Goal: Register for event/course

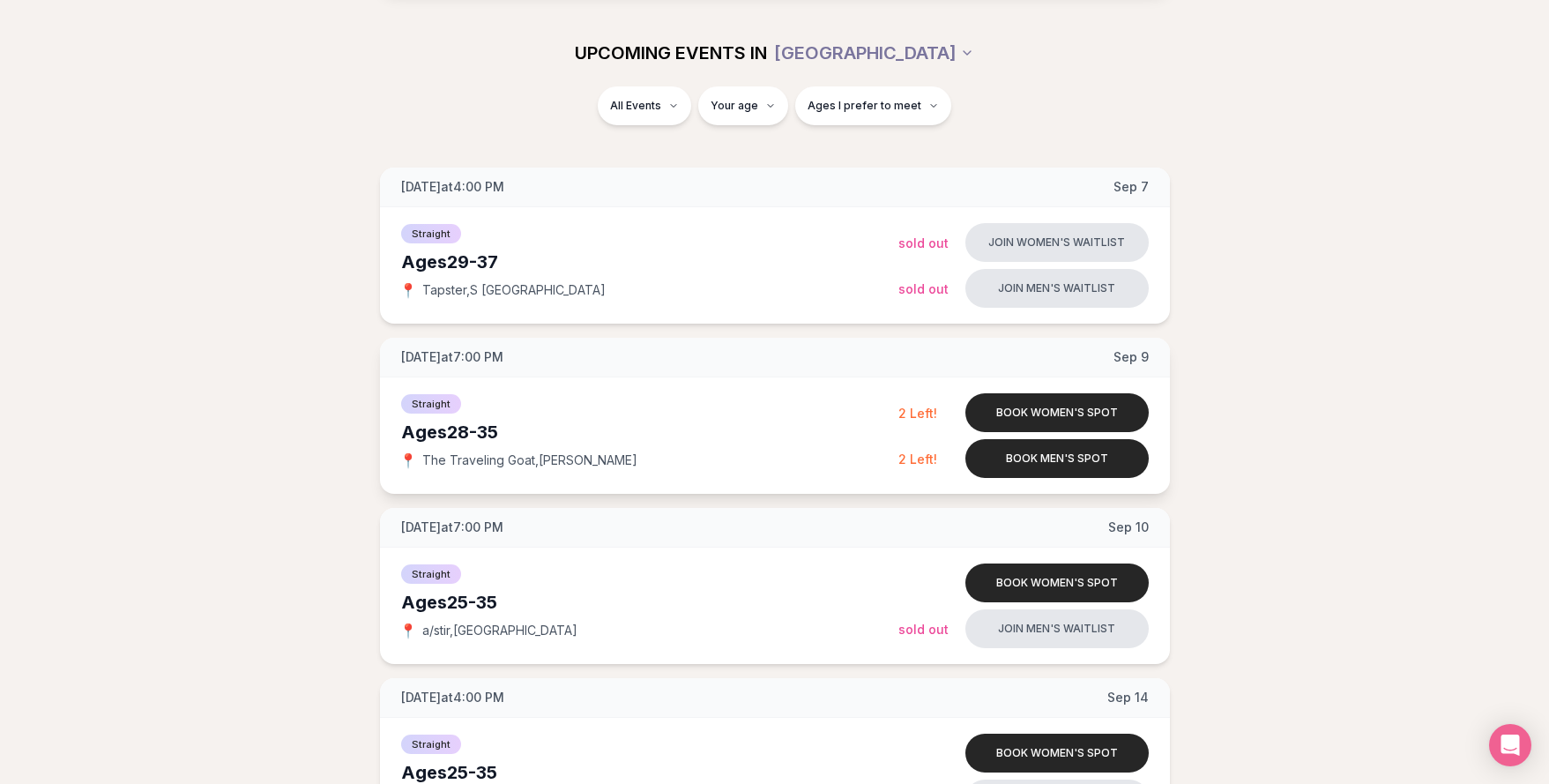
scroll to position [99, 0]
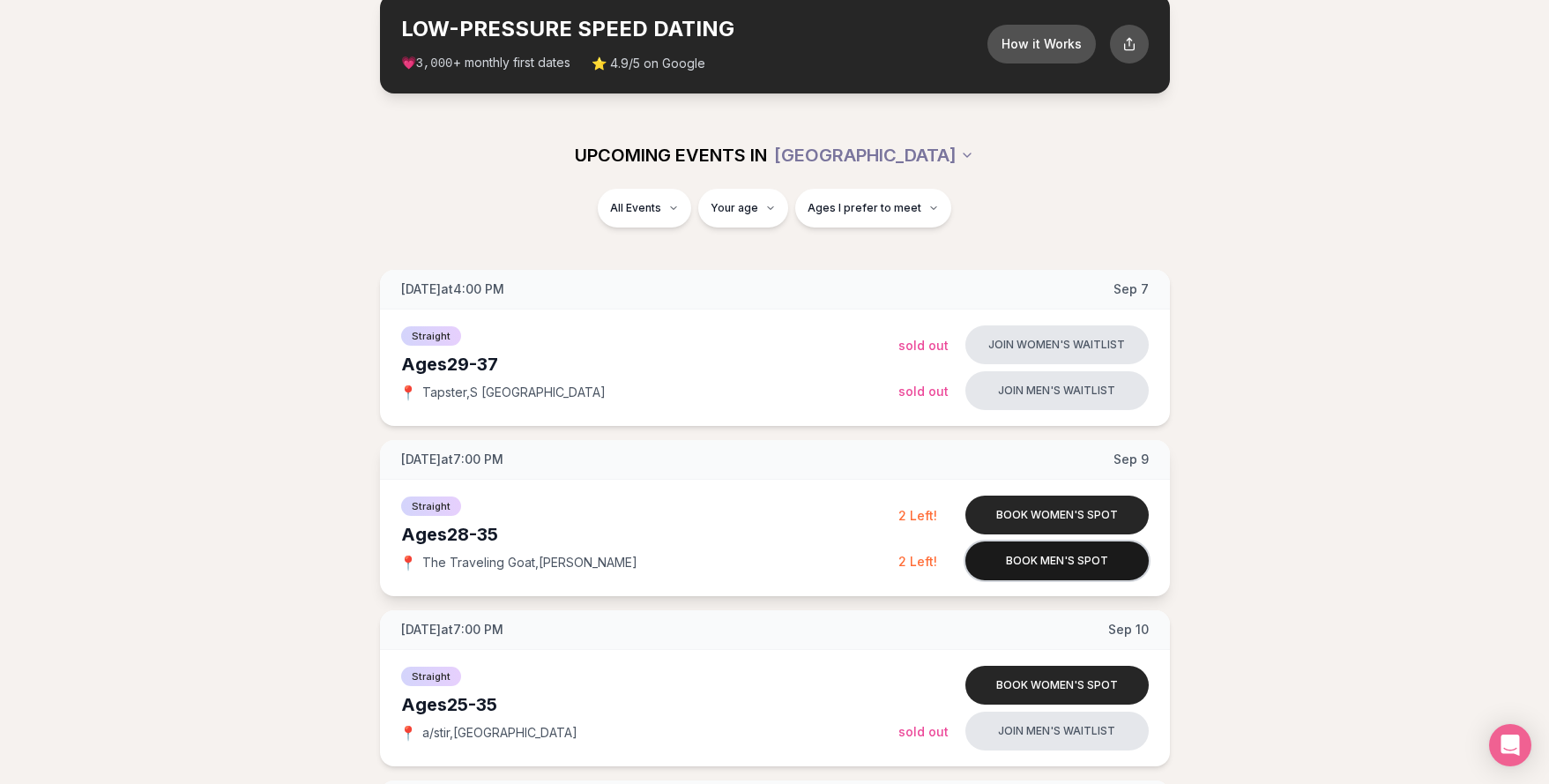
click at [1023, 565] on button "Book men's spot" at bounding box center [1057, 560] width 184 height 39
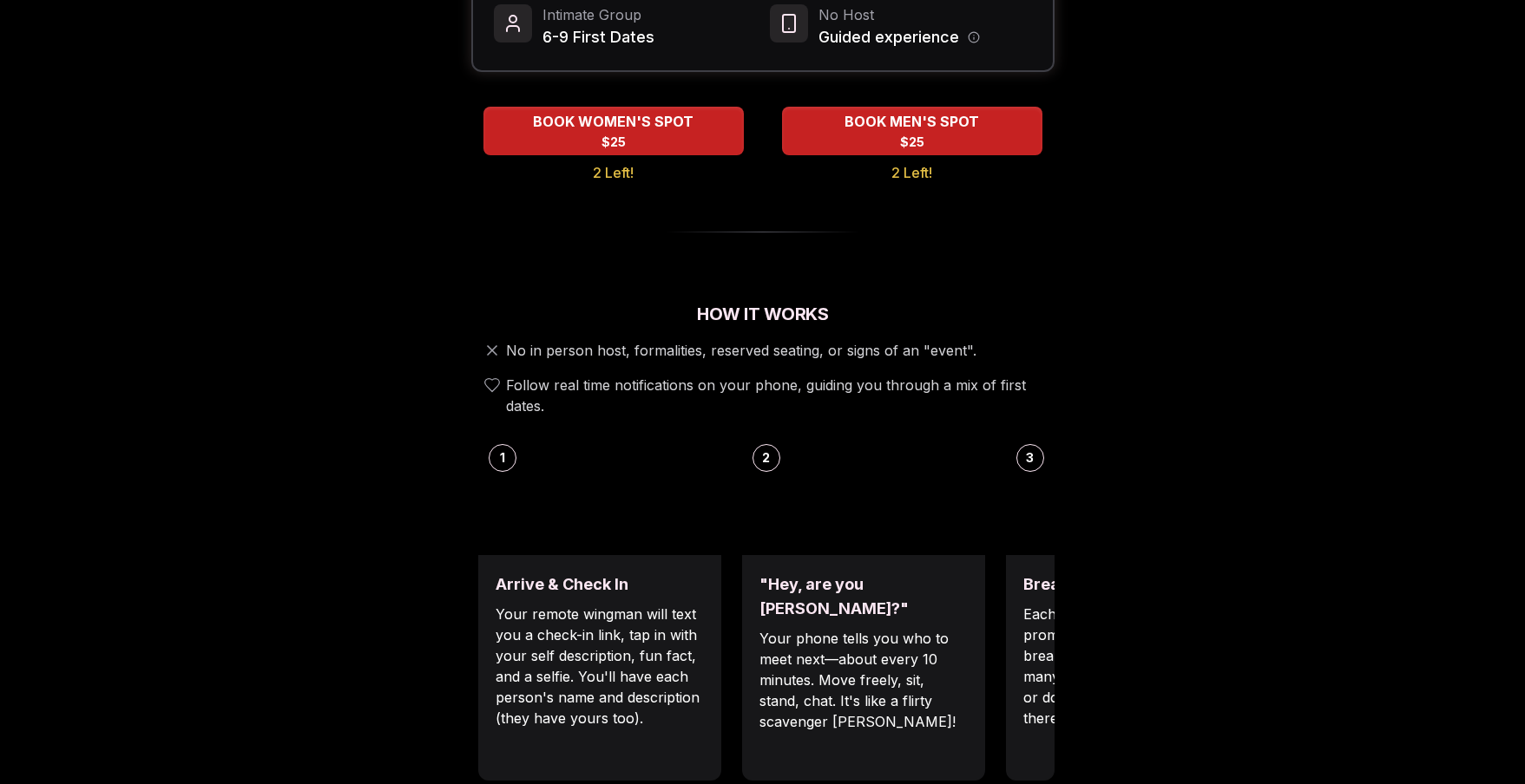
scroll to position [456, 0]
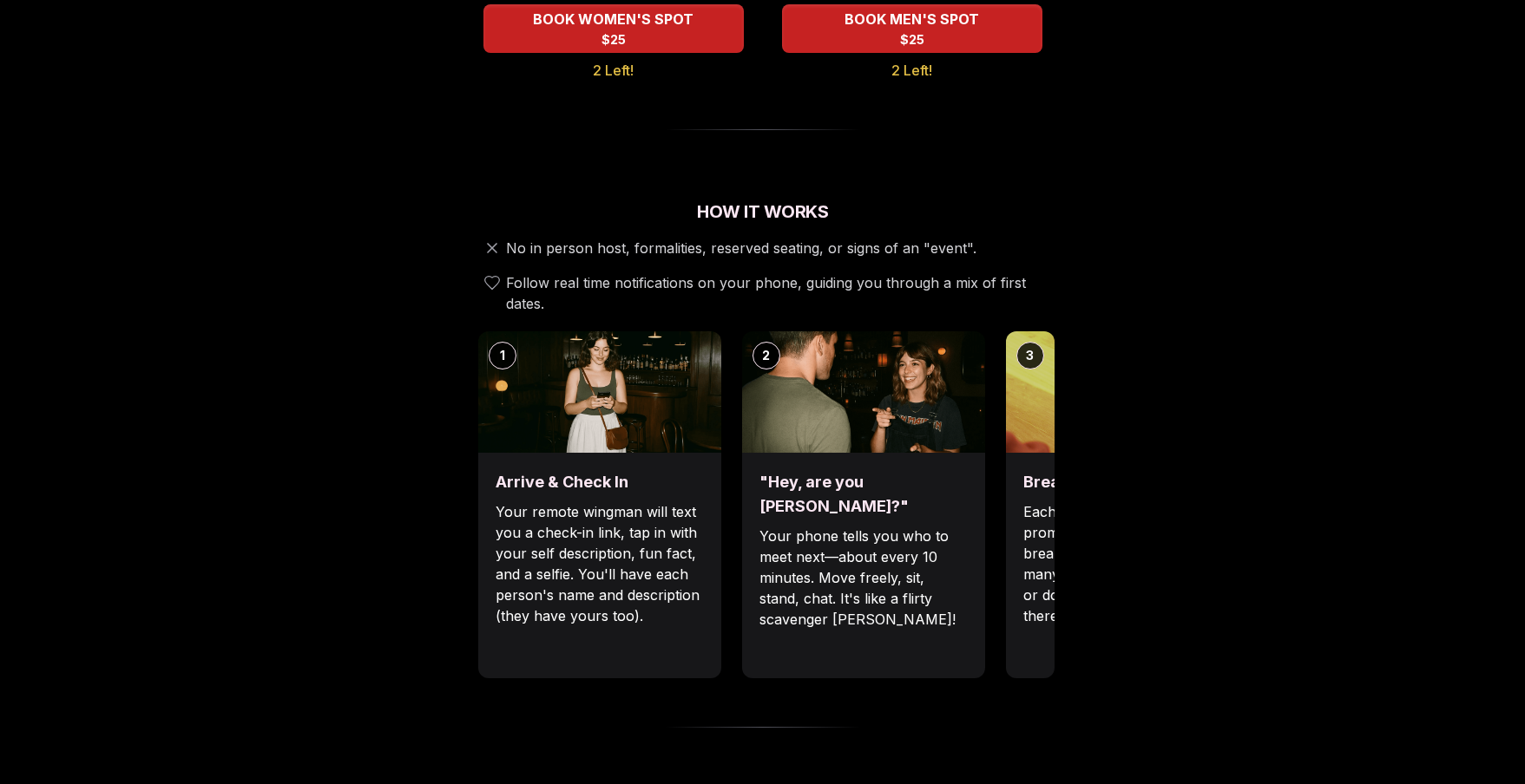
click at [1024, 376] on img at bounding box center [1128, 392] width 243 height 122
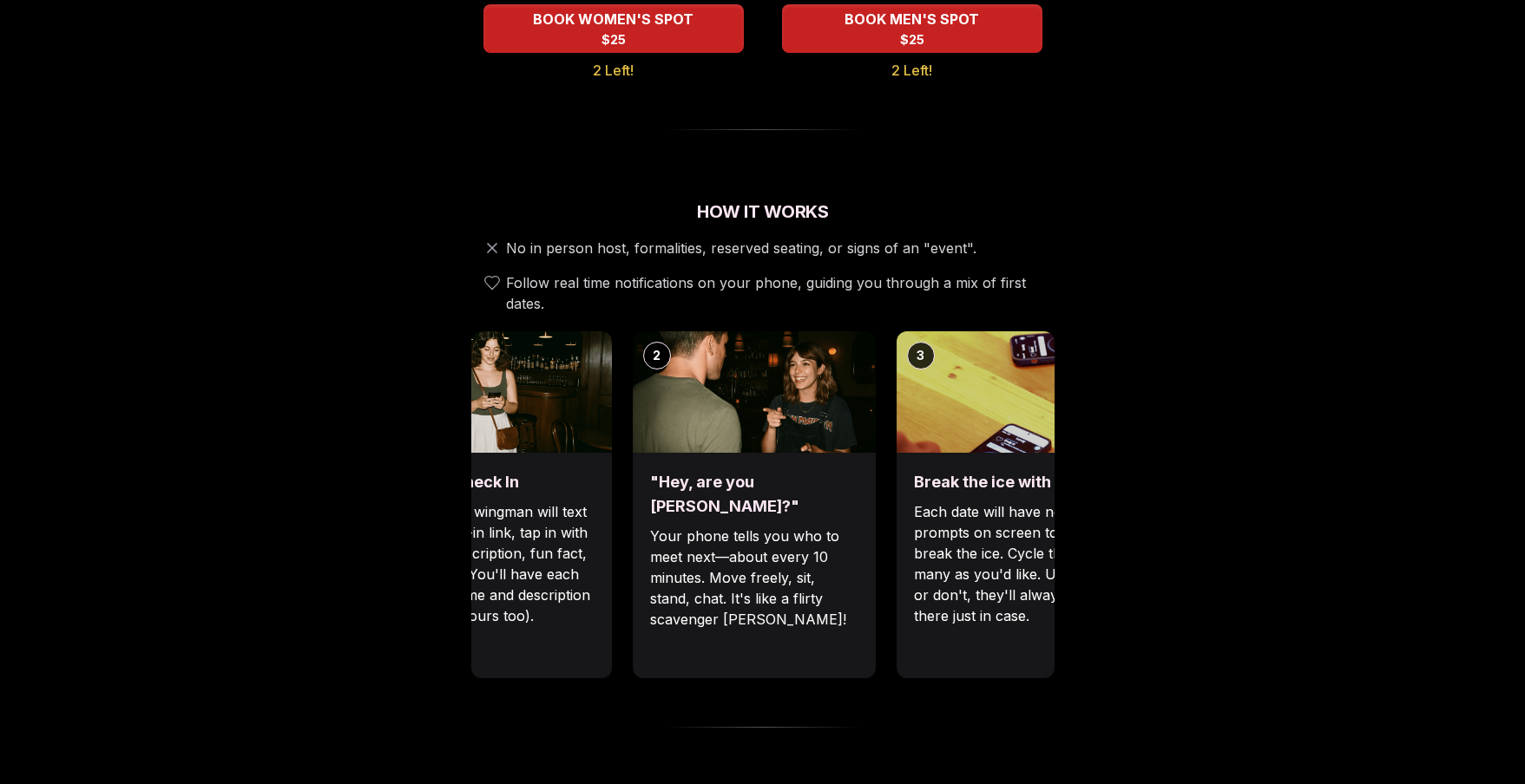
click at [897, 350] on div "3" at bounding box center [1018, 392] width 243 height 122
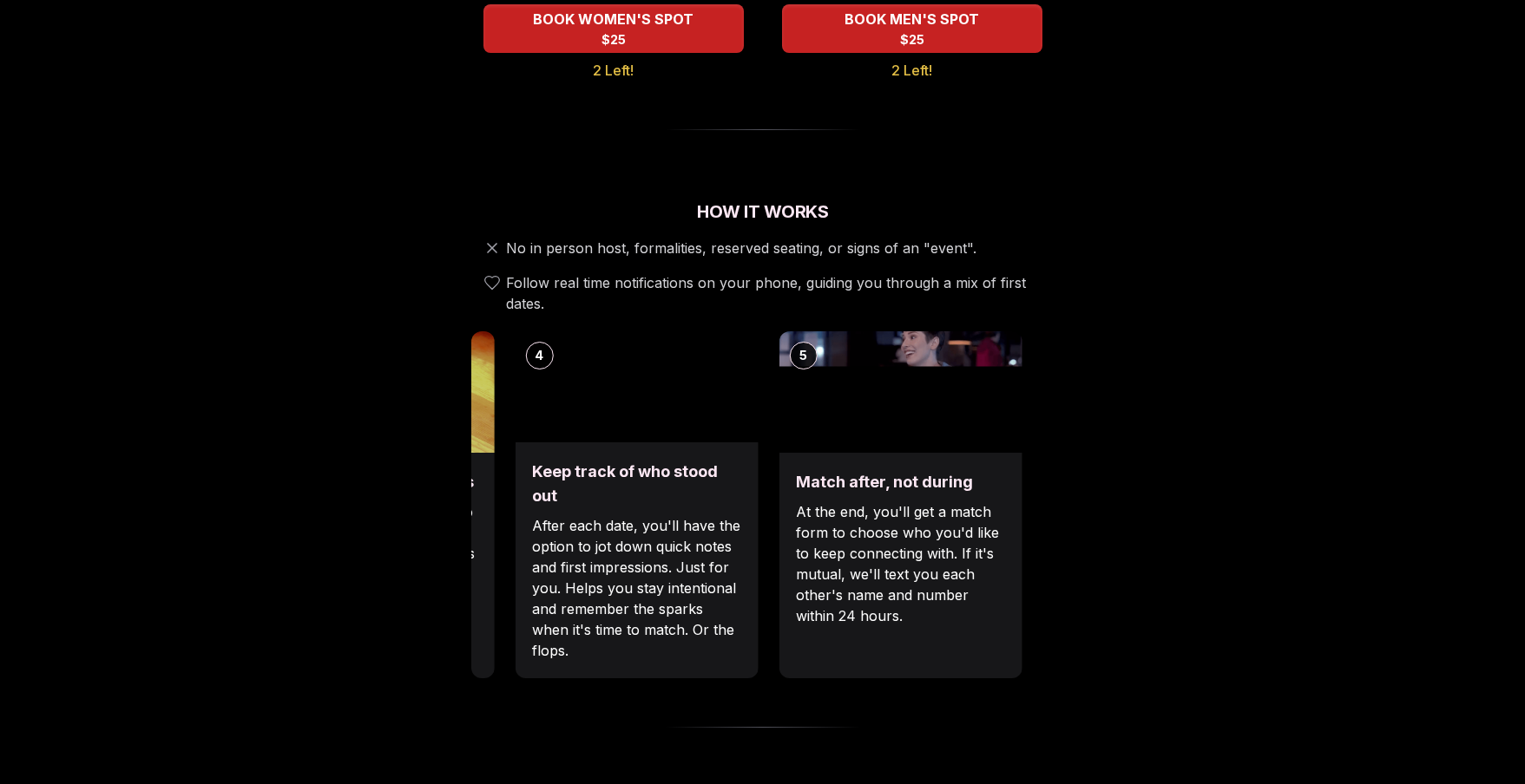
click at [435, 390] on div "Luvvly Speed Dating Tuesday, September 9th Age Range 28 - 35 Orientation Straig…" at bounding box center [762, 712] width 1187 height 2156
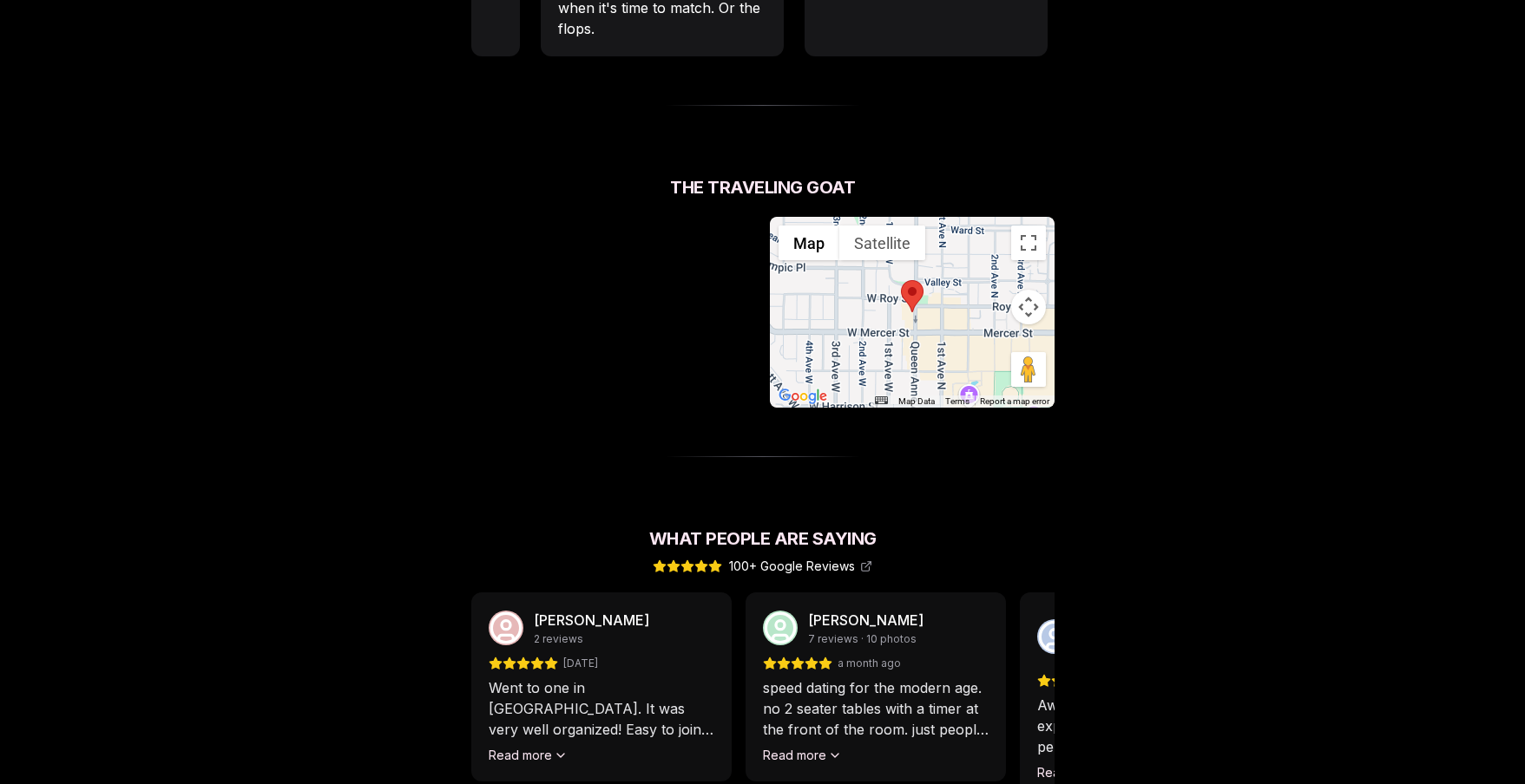
scroll to position [1155, 0]
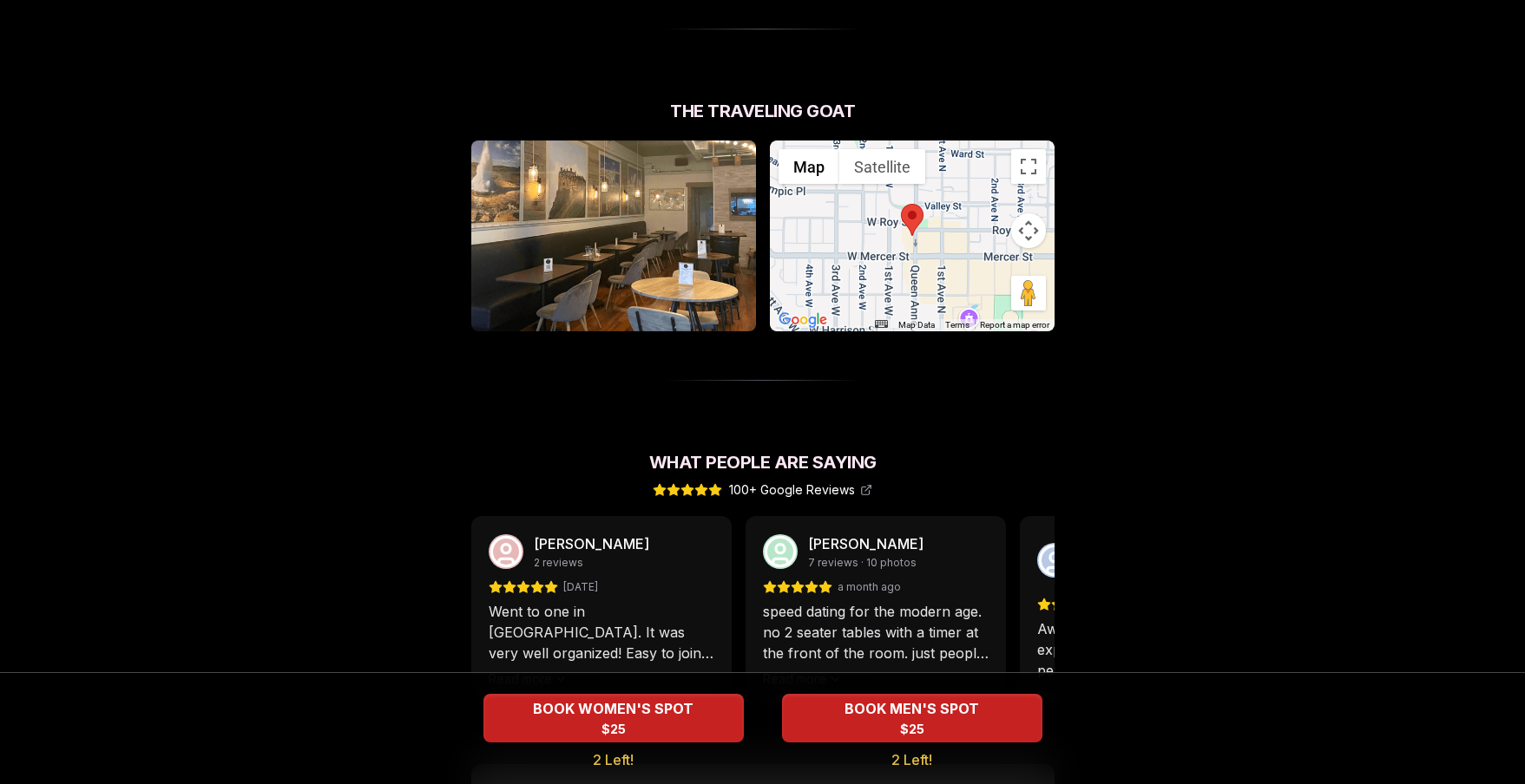
drag, startPoint x: 958, startPoint y: 225, endPoint x: 869, endPoint y: 208, distance: 90.6
click at [869, 208] on div at bounding box center [913, 236] width 285 height 191
drag, startPoint x: 827, startPoint y: 216, endPoint x: 1047, endPoint y: 266, distance: 225.6
click at [845, 217] on div at bounding box center [913, 236] width 285 height 191
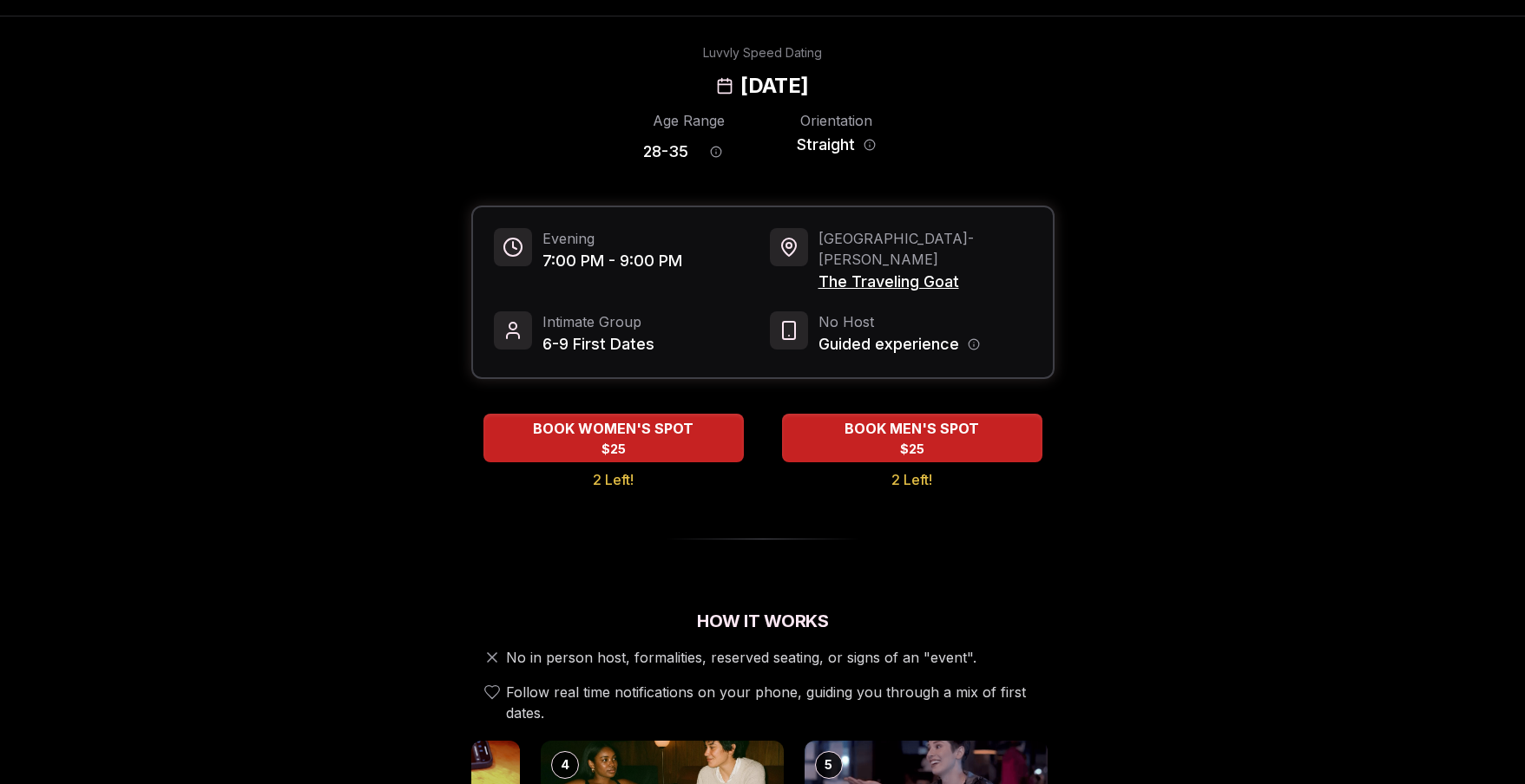
scroll to position [0, 0]
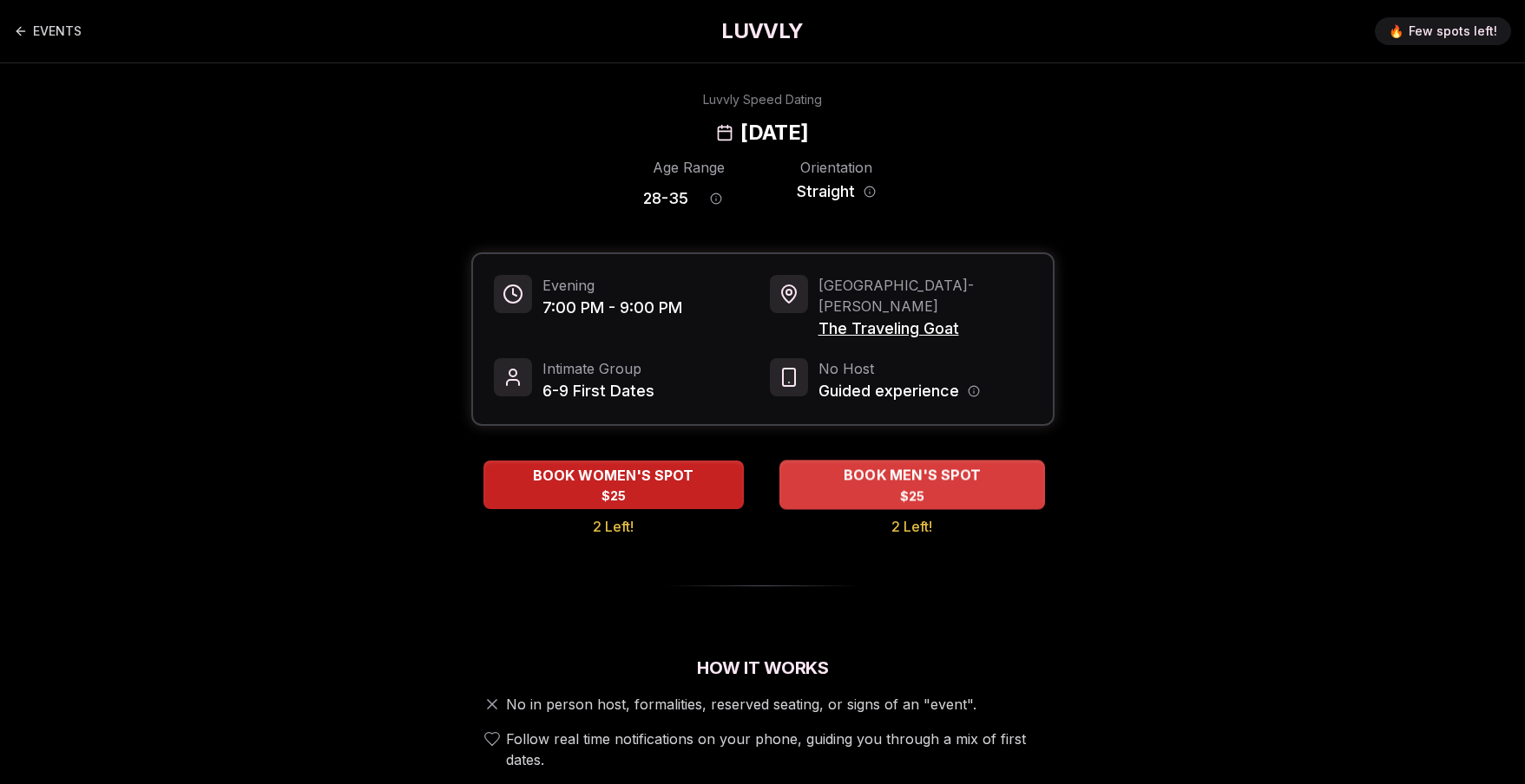
click at [953, 465] on span "BOOK MEN'S SPOT" at bounding box center [912, 475] width 144 height 21
click at [899, 465] on span "BOOK MEN'S SPOT" at bounding box center [912, 475] width 144 height 21
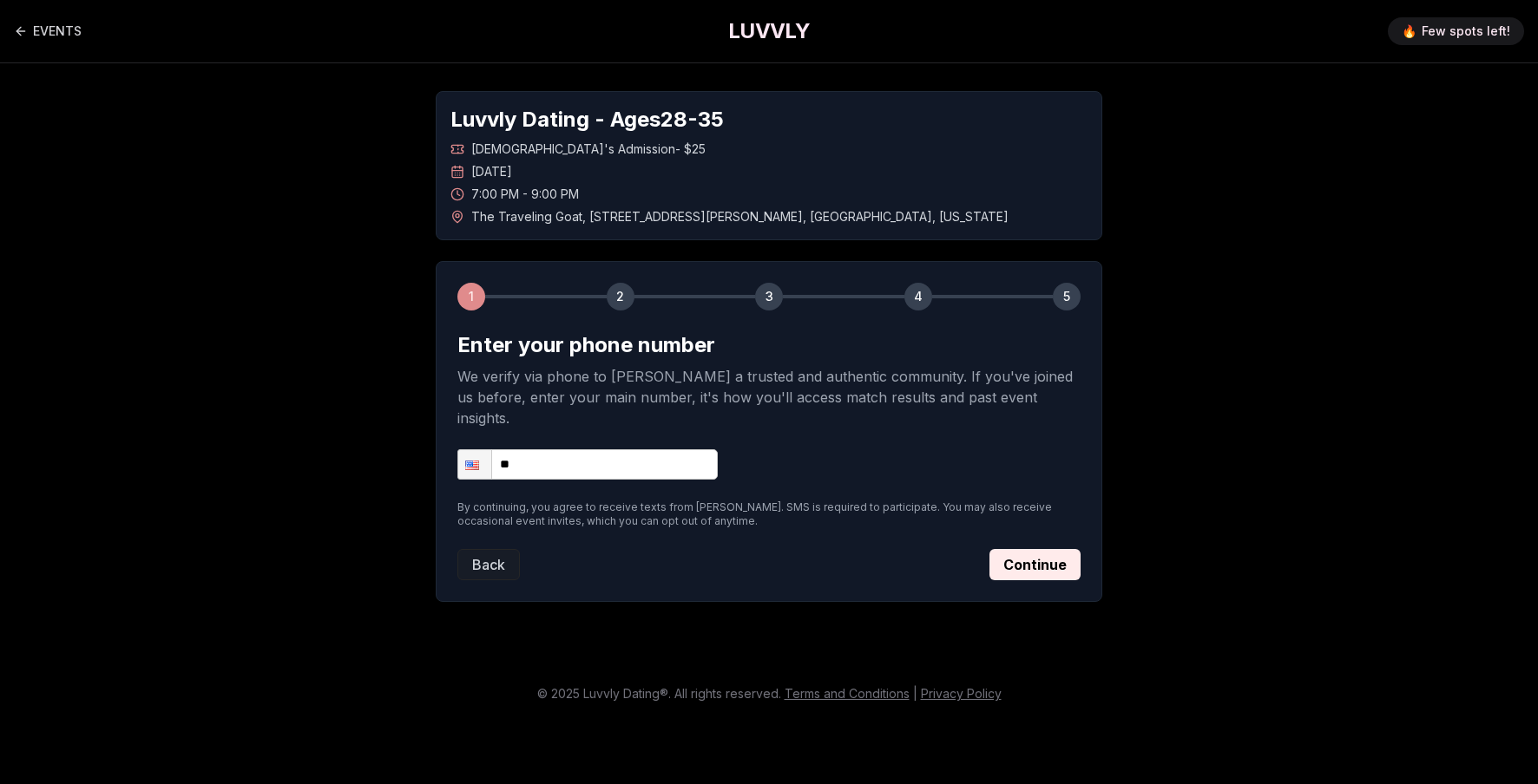
click at [615, 449] on input "**" at bounding box center [587, 464] width 261 height 31
type input "**********"
click at [1045, 549] on button "Continue" at bounding box center [1035, 565] width 91 height 32
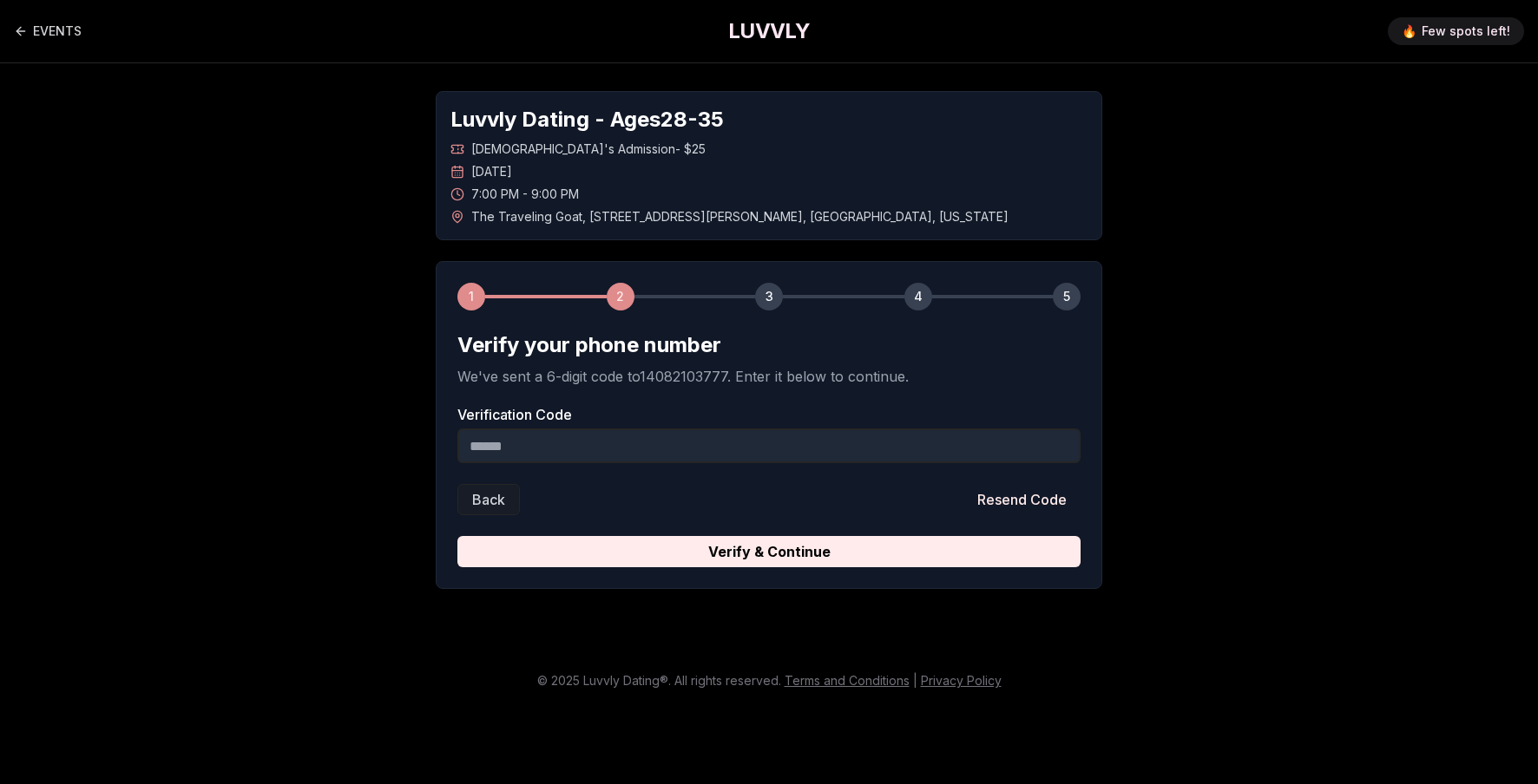
click at [583, 439] on input "Verification Code" at bounding box center [769, 446] width 623 height 35
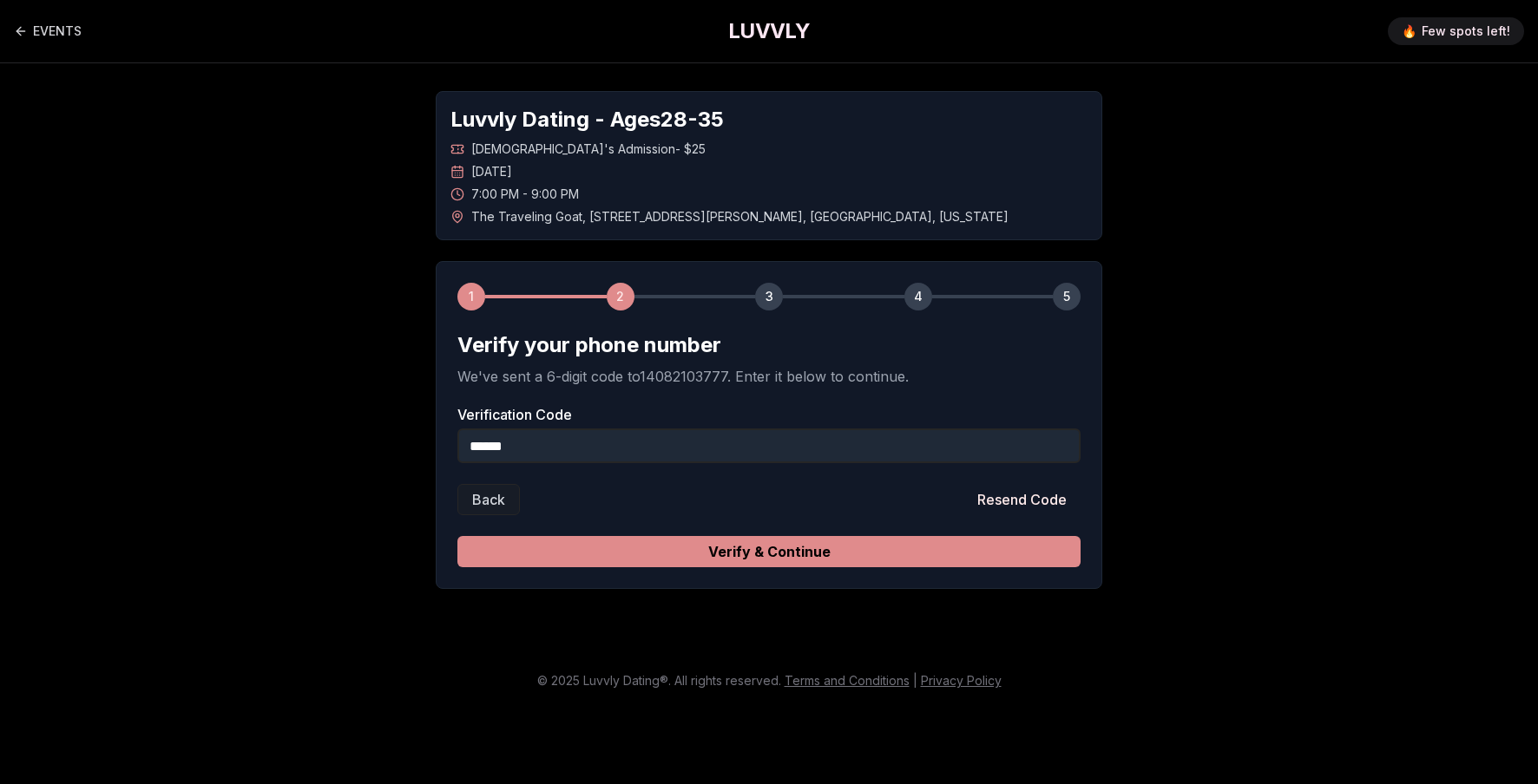
type input "******"
click at [704, 558] on button "Verify & Continue" at bounding box center [769, 552] width 623 height 32
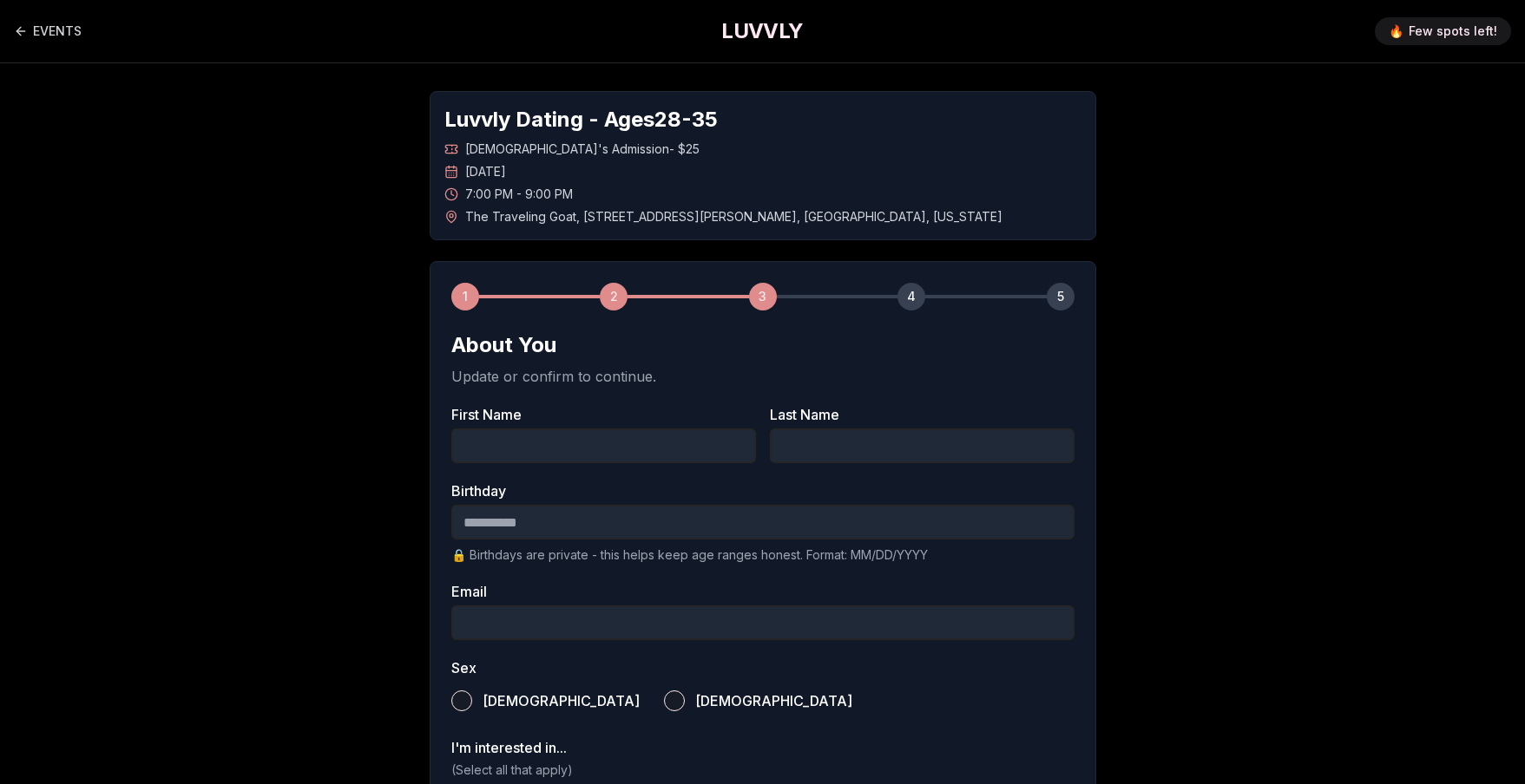
click at [655, 455] on input "First Name" at bounding box center [603, 446] width 304 height 35
type input "******"
type input "*********"
type input "**********"
click at [600, 521] on input "Birthday" at bounding box center [762, 523] width 623 height 35
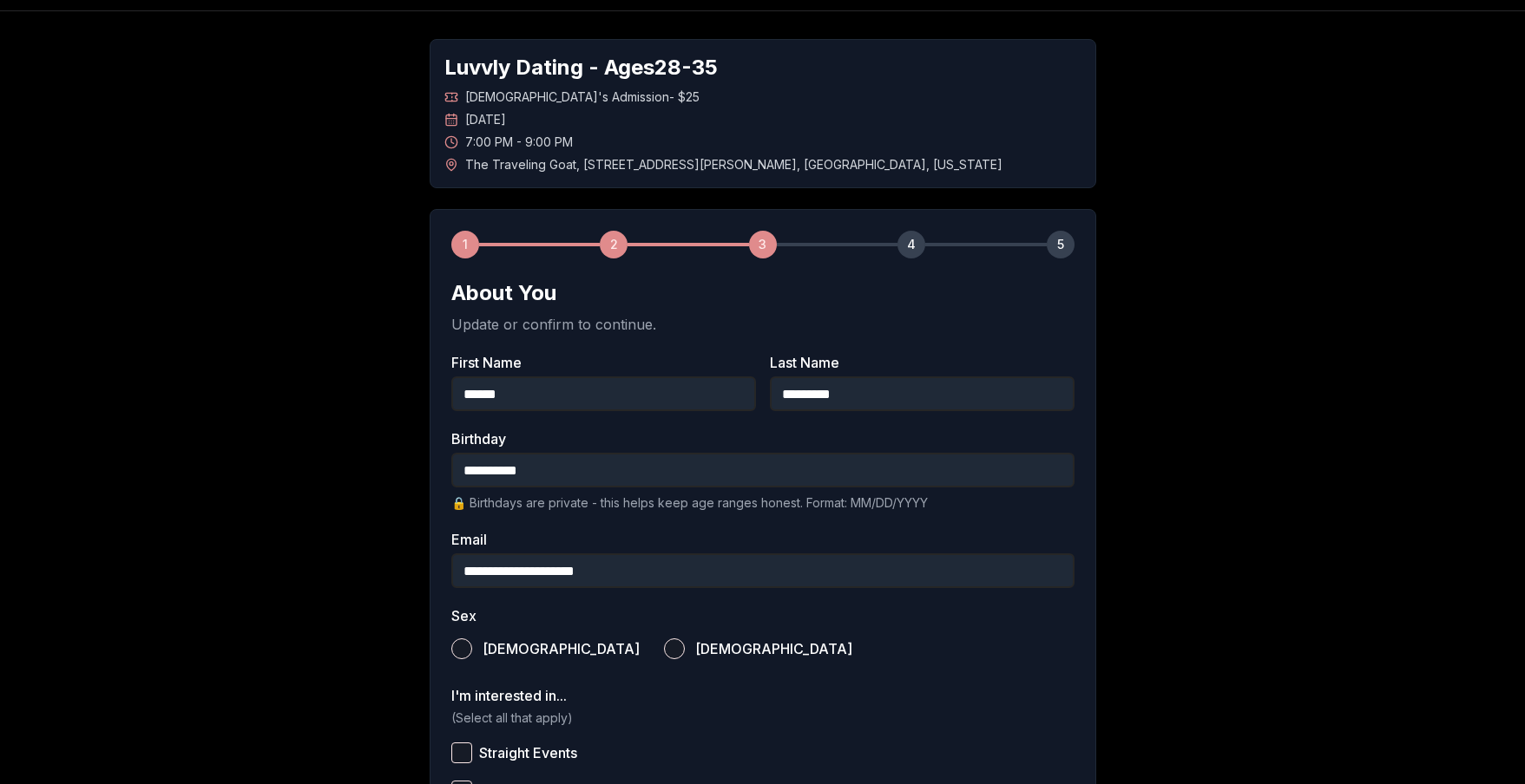
scroll to position [146, 0]
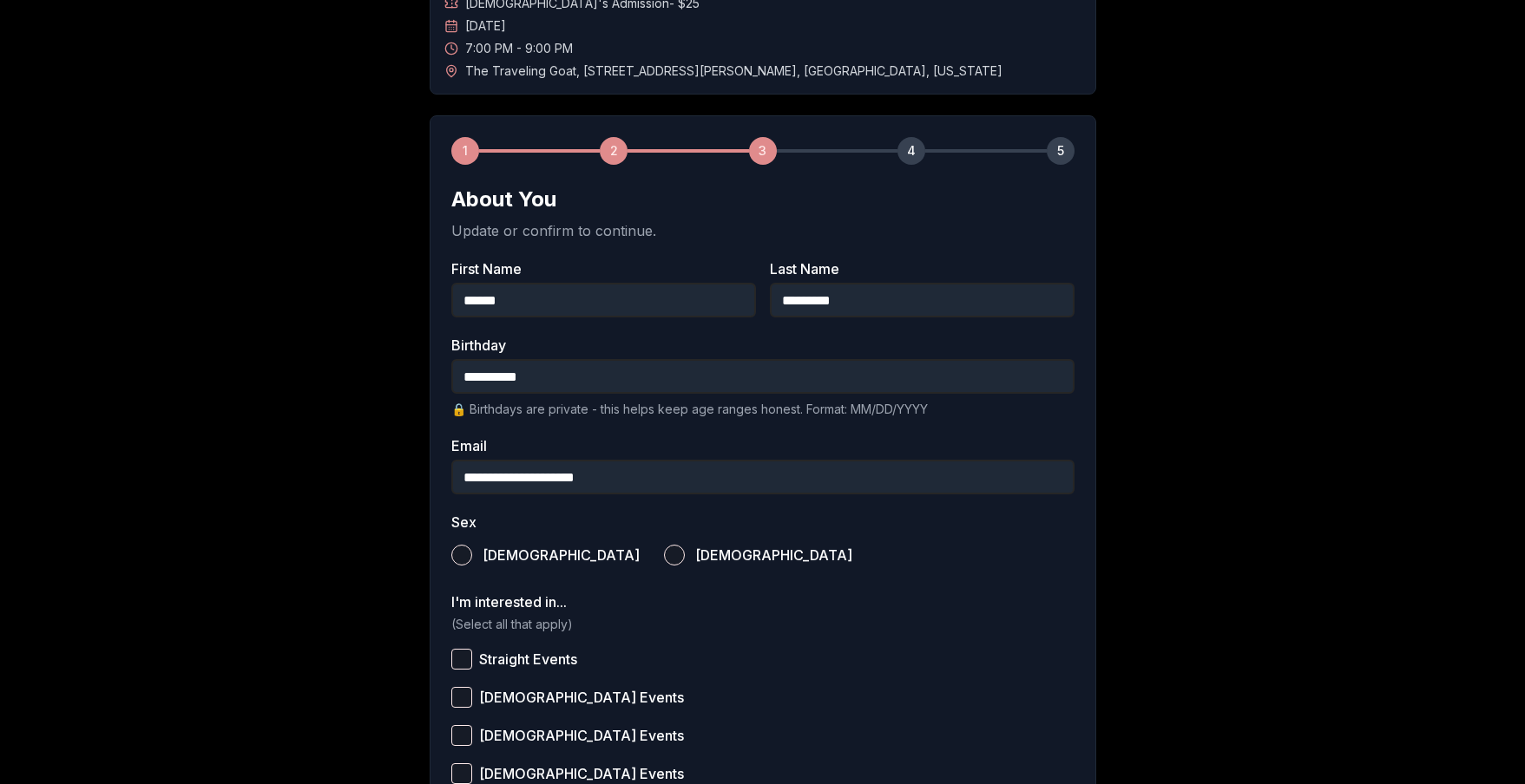
type input "**********"
drag, startPoint x: 460, startPoint y: 552, endPoint x: 426, endPoint y: 515, distance: 50.2
click at [461, 553] on button "[DEMOGRAPHIC_DATA]" at bounding box center [462, 555] width 21 height 21
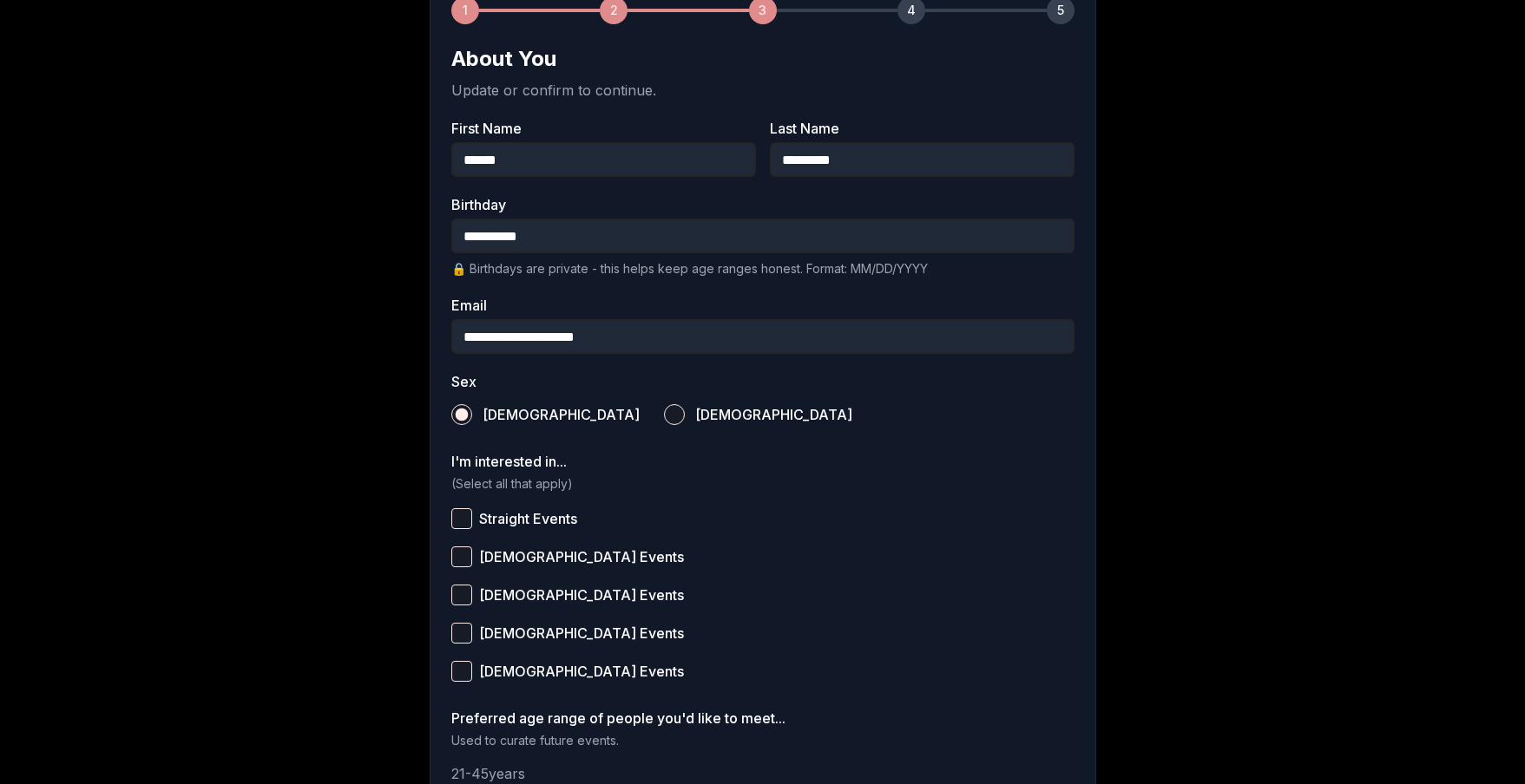
scroll to position [480, 0]
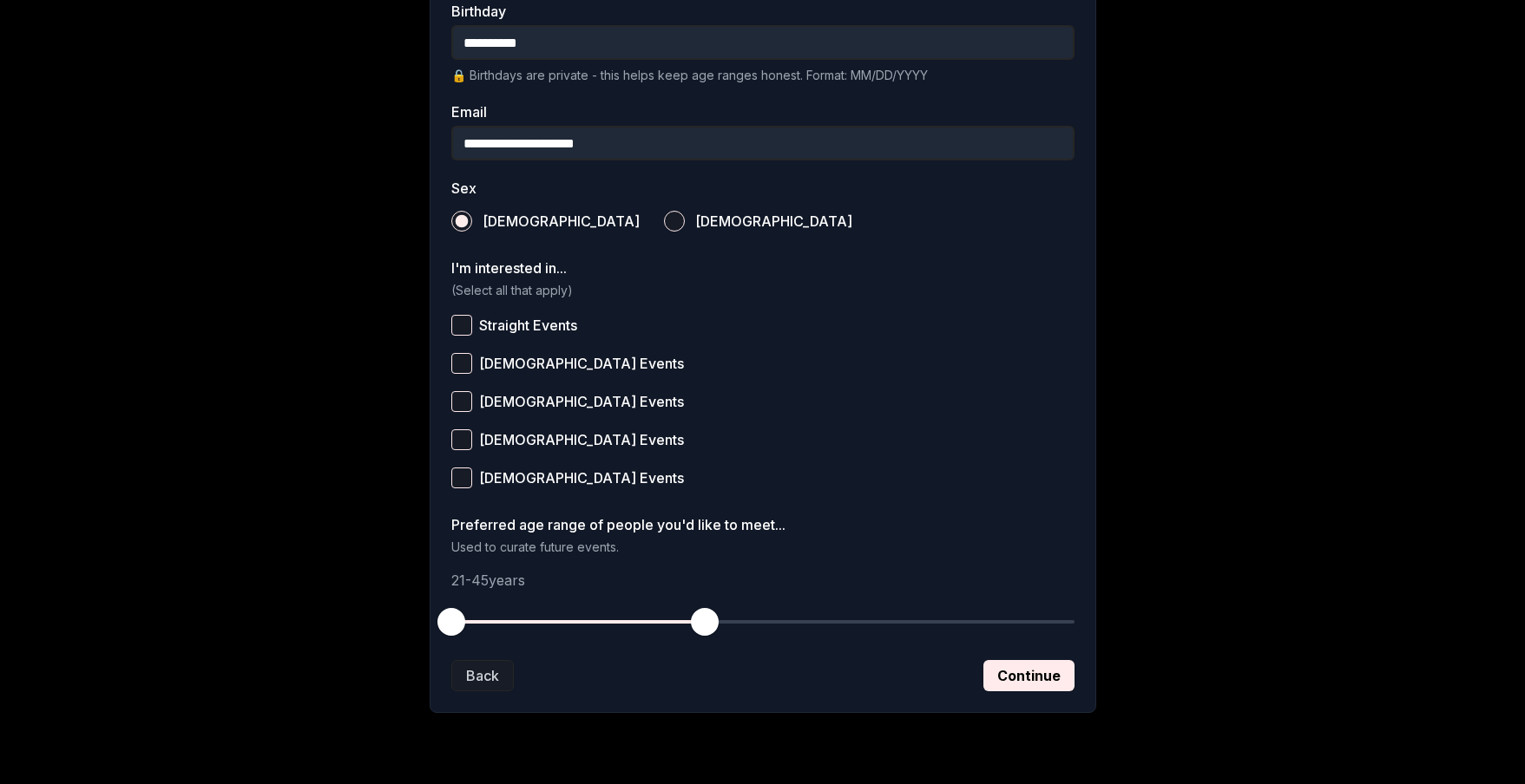
click at [451, 324] on button "Straight Events" at bounding box center [462, 325] width 21 height 21
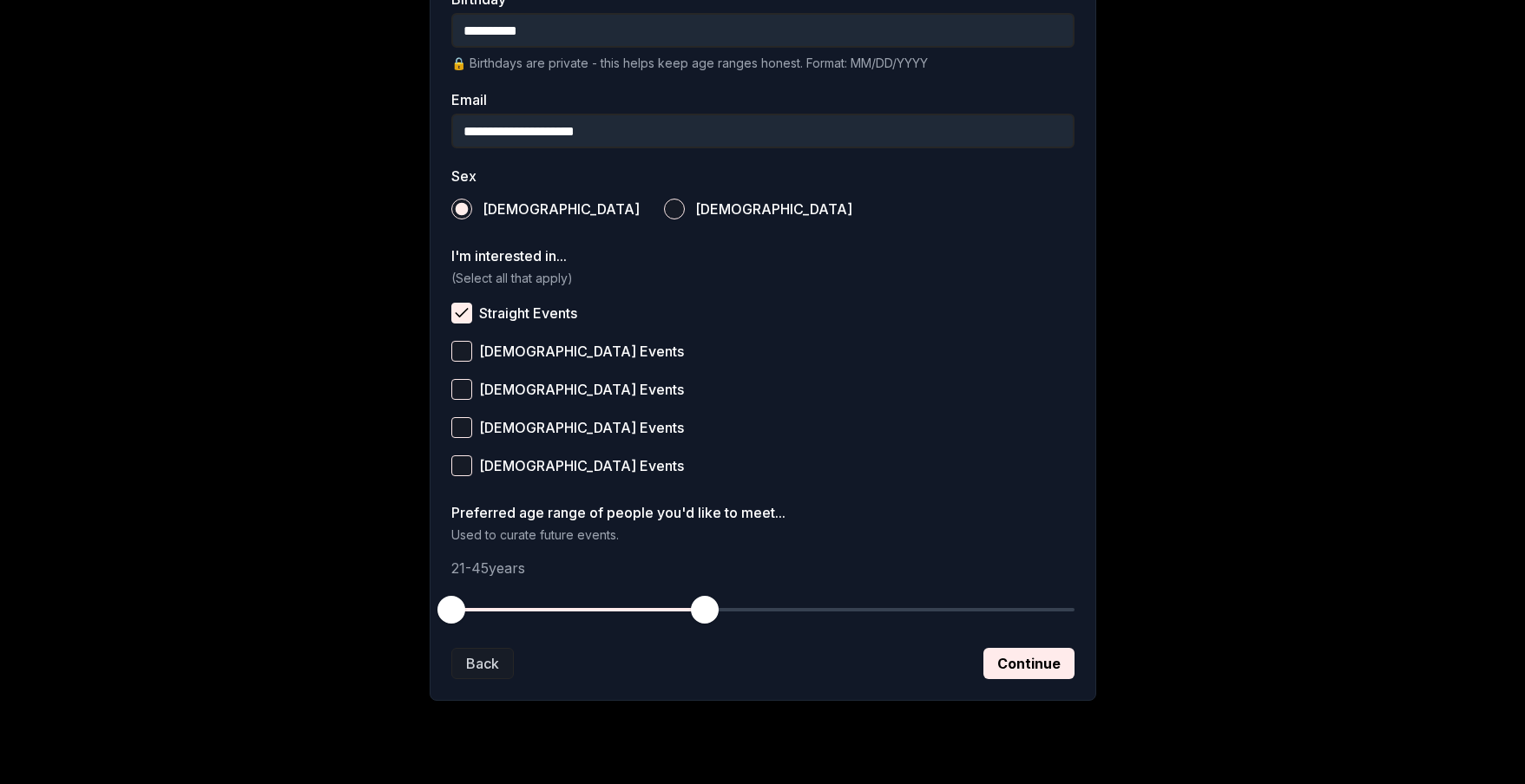
scroll to position [524, 0]
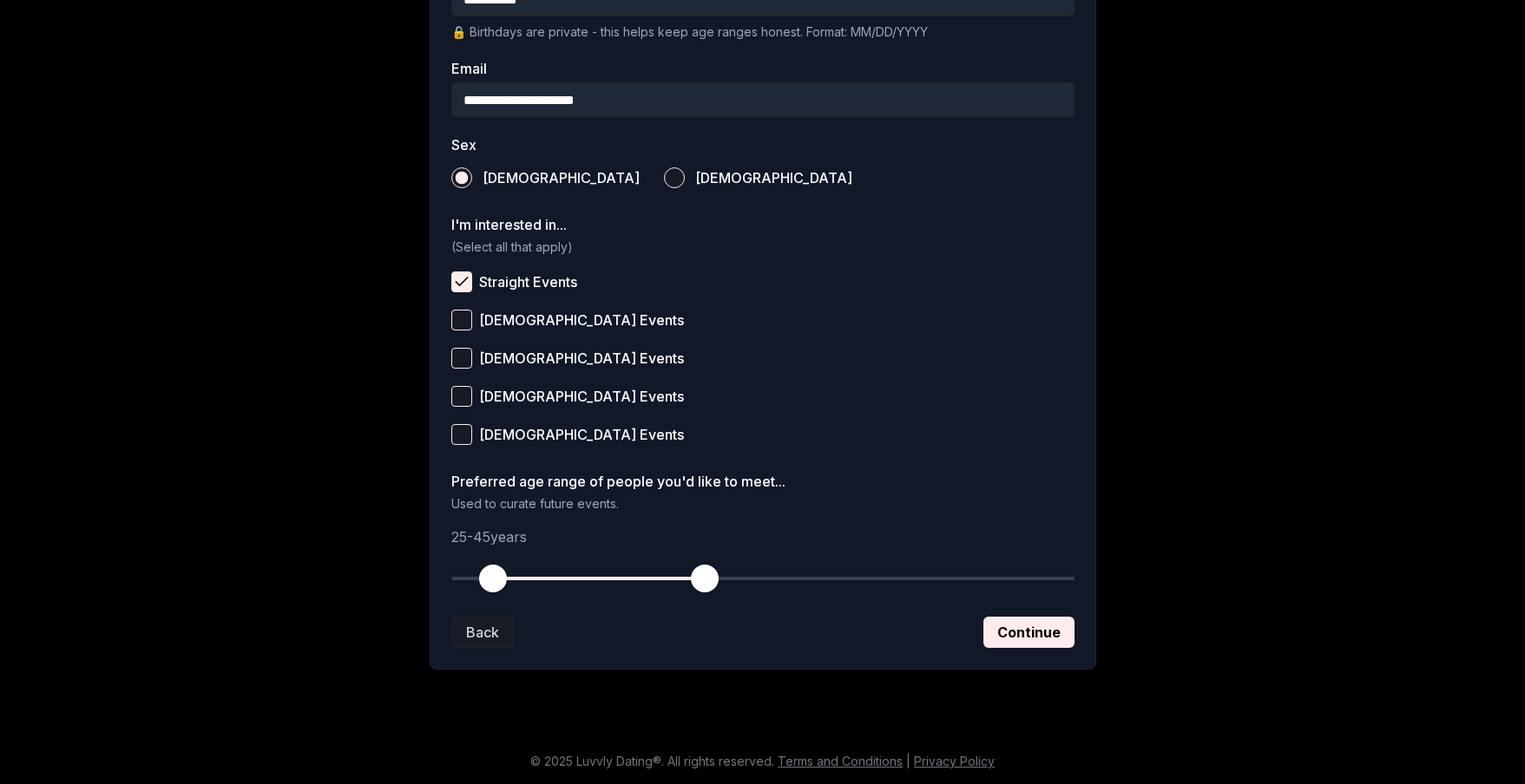
drag, startPoint x: 455, startPoint y: 570, endPoint x: 493, endPoint y: 572, distance: 38.1
click at [493, 572] on span "button" at bounding box center [493, 579] width 28 height 28
drag, startPoint x: 699, startPoint y: 574, endPoint x: 604, endPoint y: 592, distance: 96.7
click at [604, 592] on button "button" at bounding box center [599, 579] width 39 height 39
click at [1012, 631] on button "Continue" at bounding box center [1029, 632] width 91 height 32
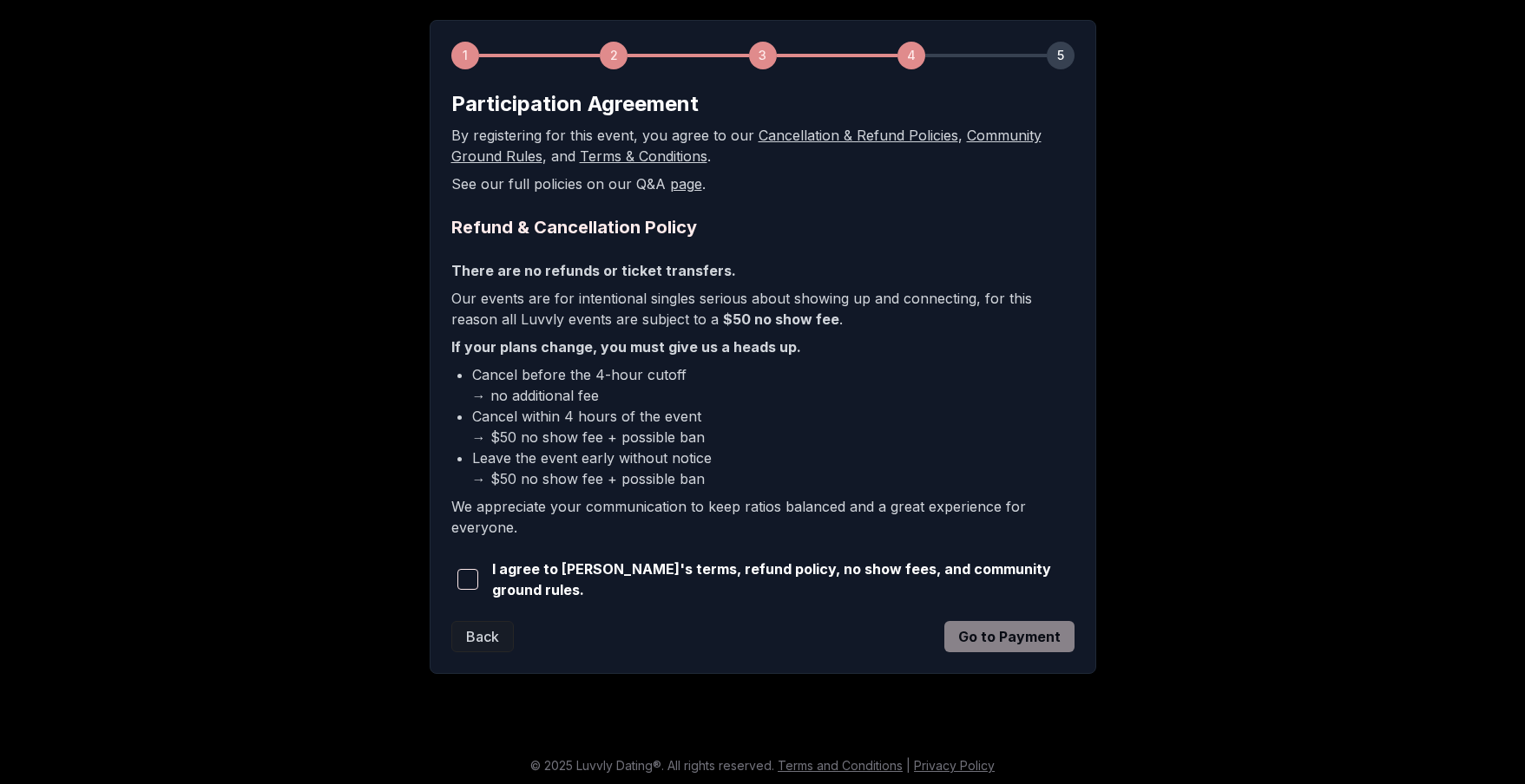
scroll to position [242, 0]
click at [470, 576] on span "button" at bounding box center [468, 579] width 21 height 21
click at [1017, 629] on button "Go to Payment" at bounding box center [1009, 636] width 130 height 32
